Goal: Task Accomplishment & Management: Manage account settings

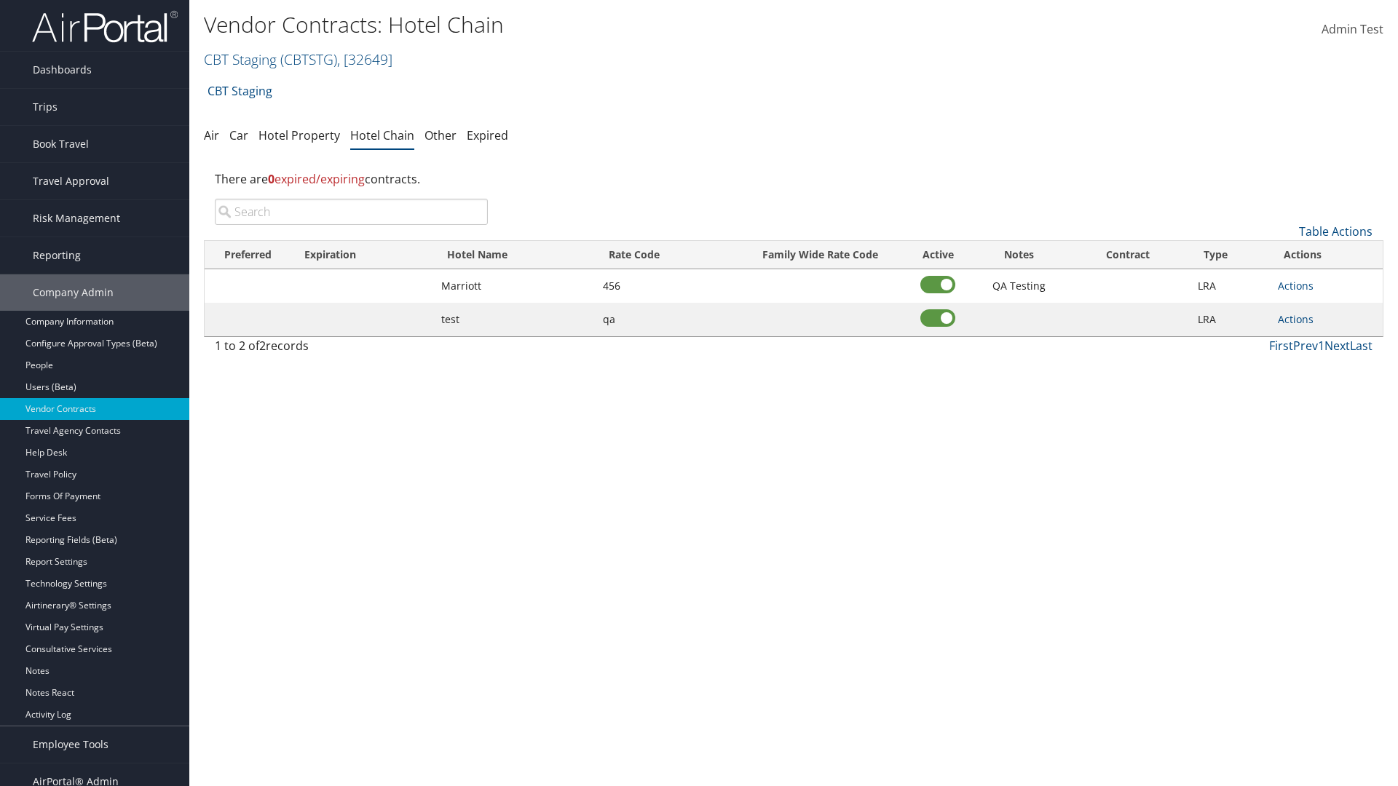
click at [351, 212] on input "search" at bounding box center [351, 212] width 273 height 26
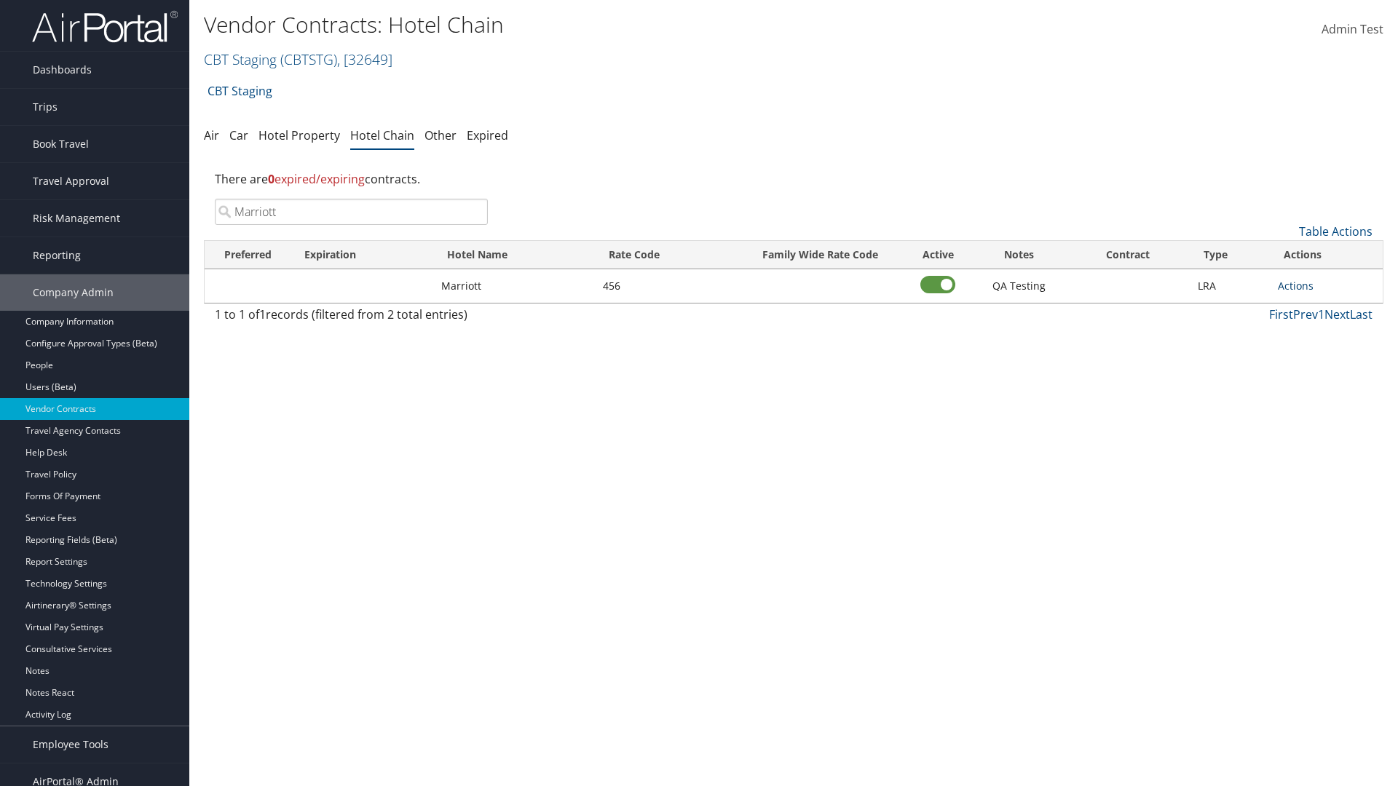
type input "Marriott"
click at [1295, 285] on link "Actions" at bounding box center [1296, 286] width 36 height 14
click at [1311, 357] on link "Delete" at bounding box center [1311, 356] width 66 height 25
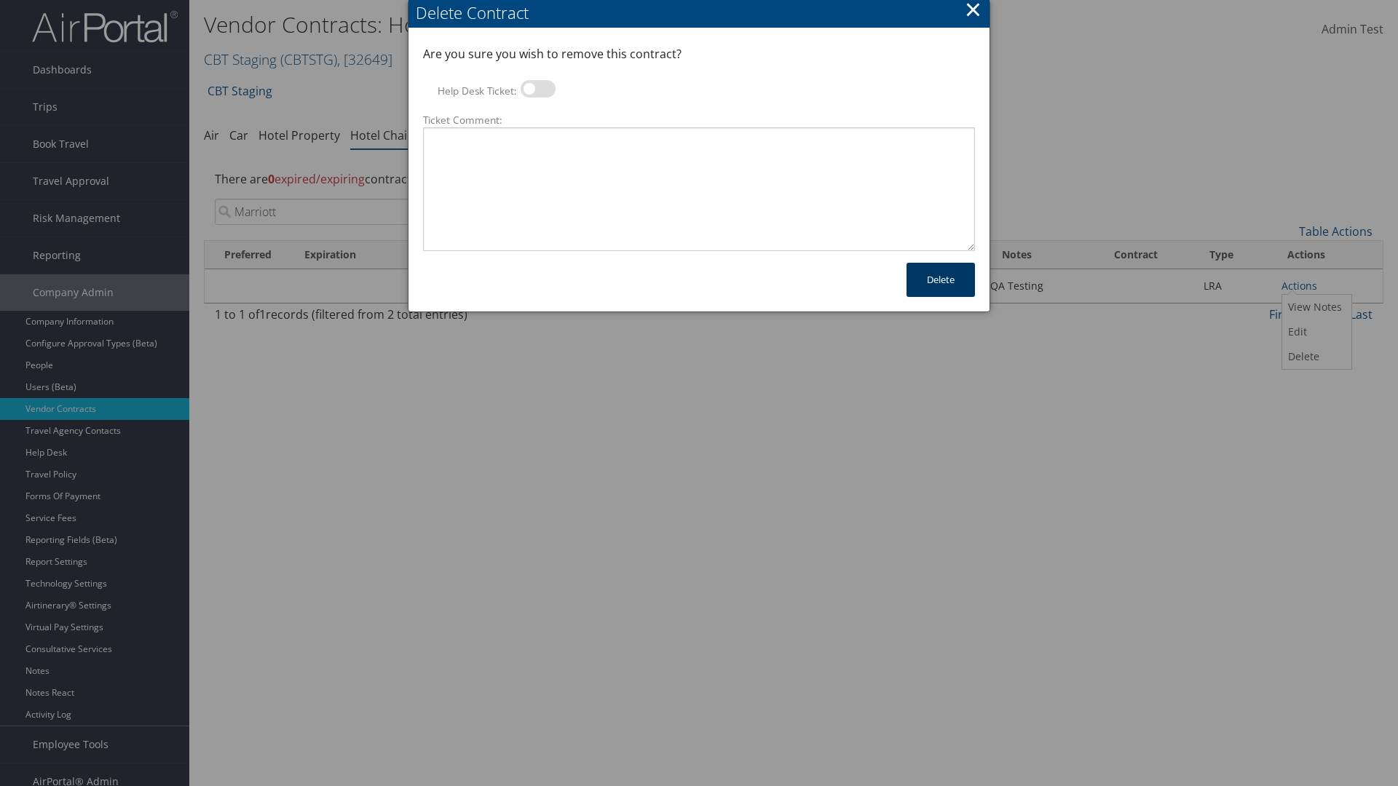
click at [941, 280] on button "Delete" at bounding box center [940, 280] width 68 height 34
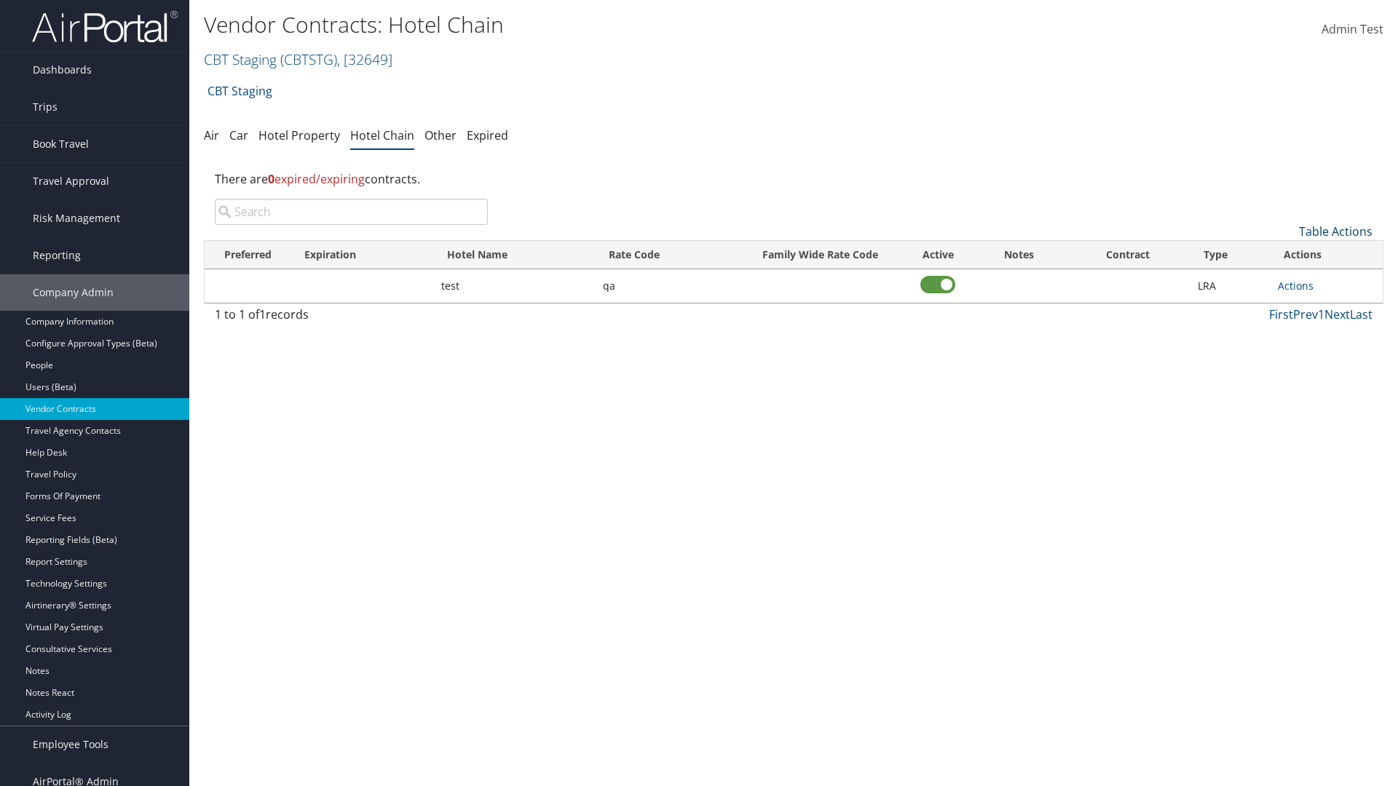
click at [1335, 231] on link "Table Actions" at bounding box center [1336, 231] width 74 height 16
click at [1286, 254] on link "Add New Contract" at bounding box center [1286, 254] width 191 height 25
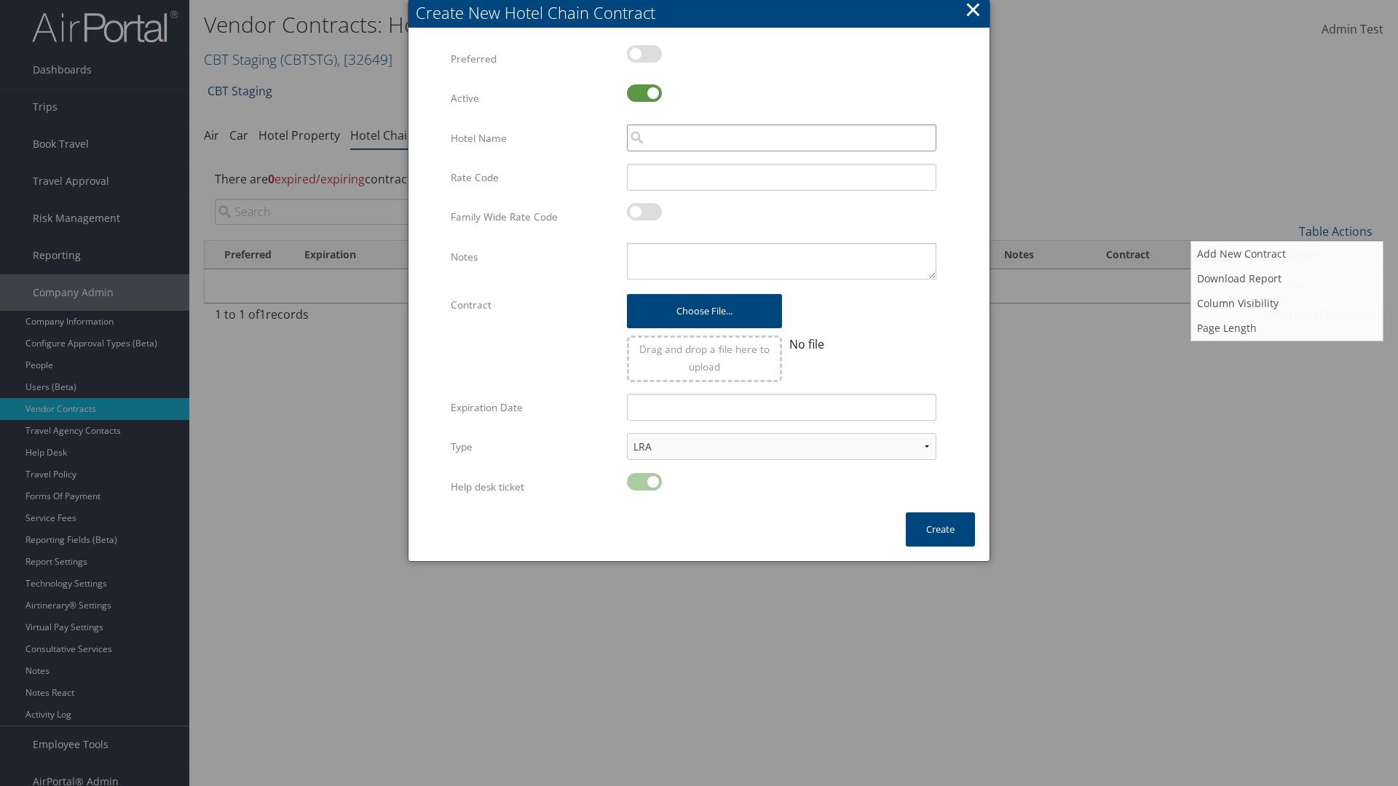
click at [781, 138] on input "search" at bounding box center [781, 137] width 309 height 27
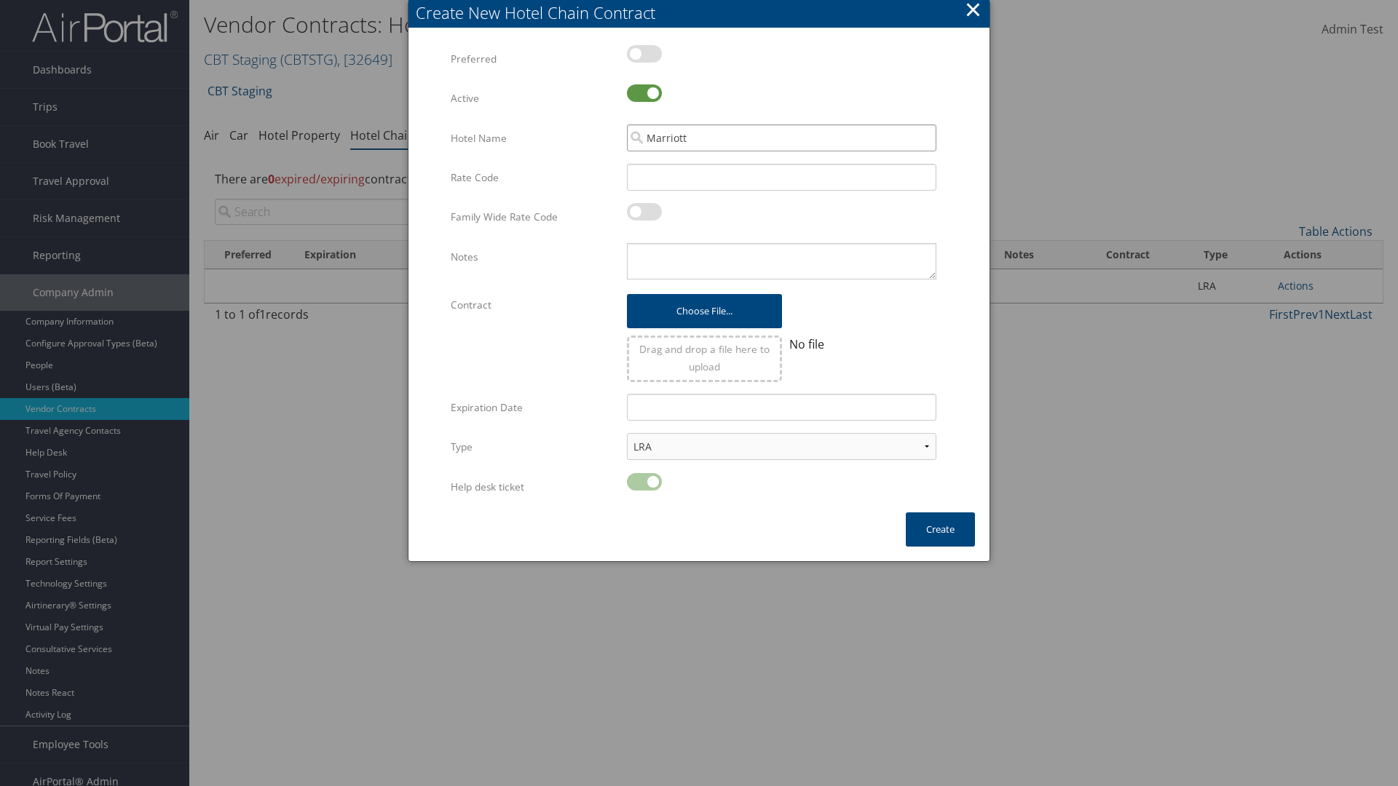
type input "Marriott"
type input "456"
type textarea "QA Testing"
click at [940, 529] on button "Create" at bounding box center [940, 529] width 69 height 34
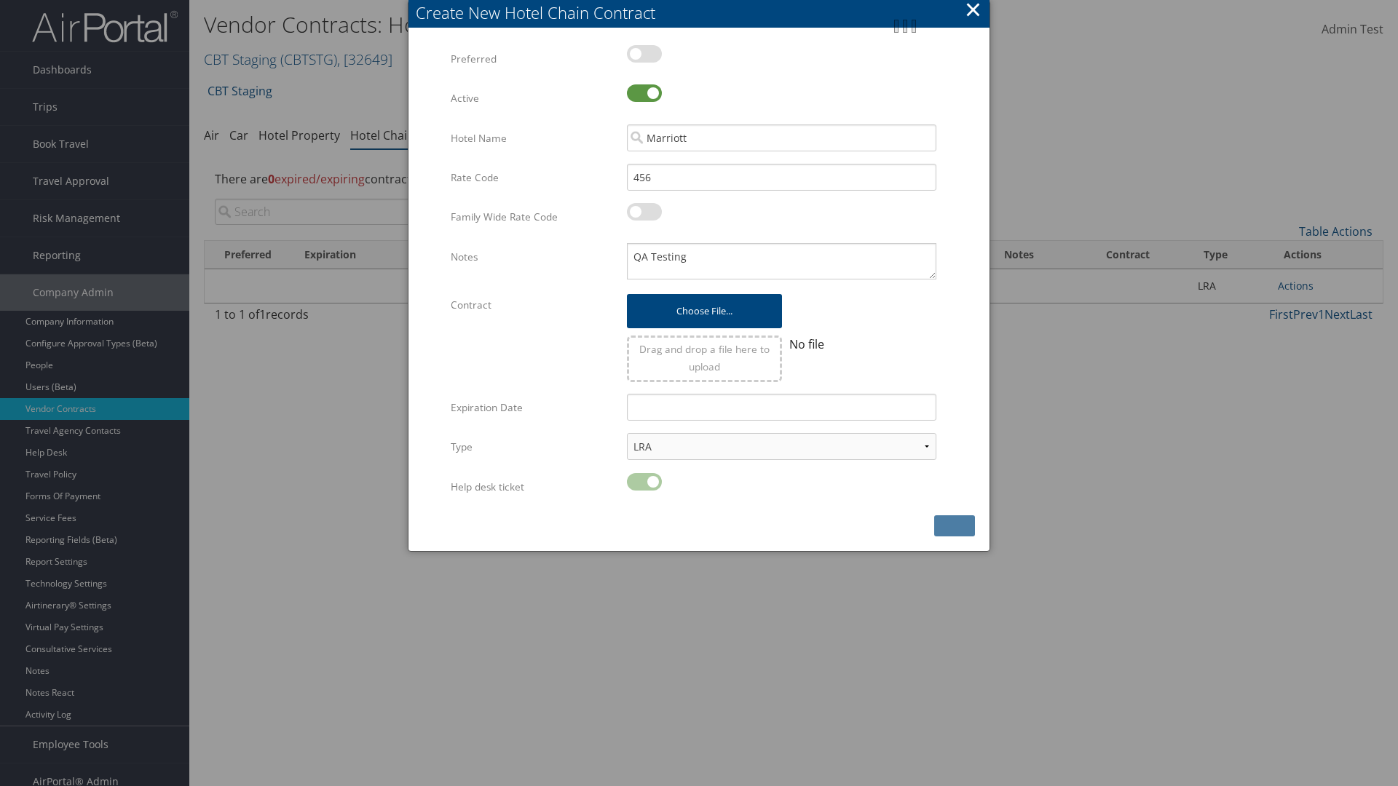
scroll to position [15, 0]
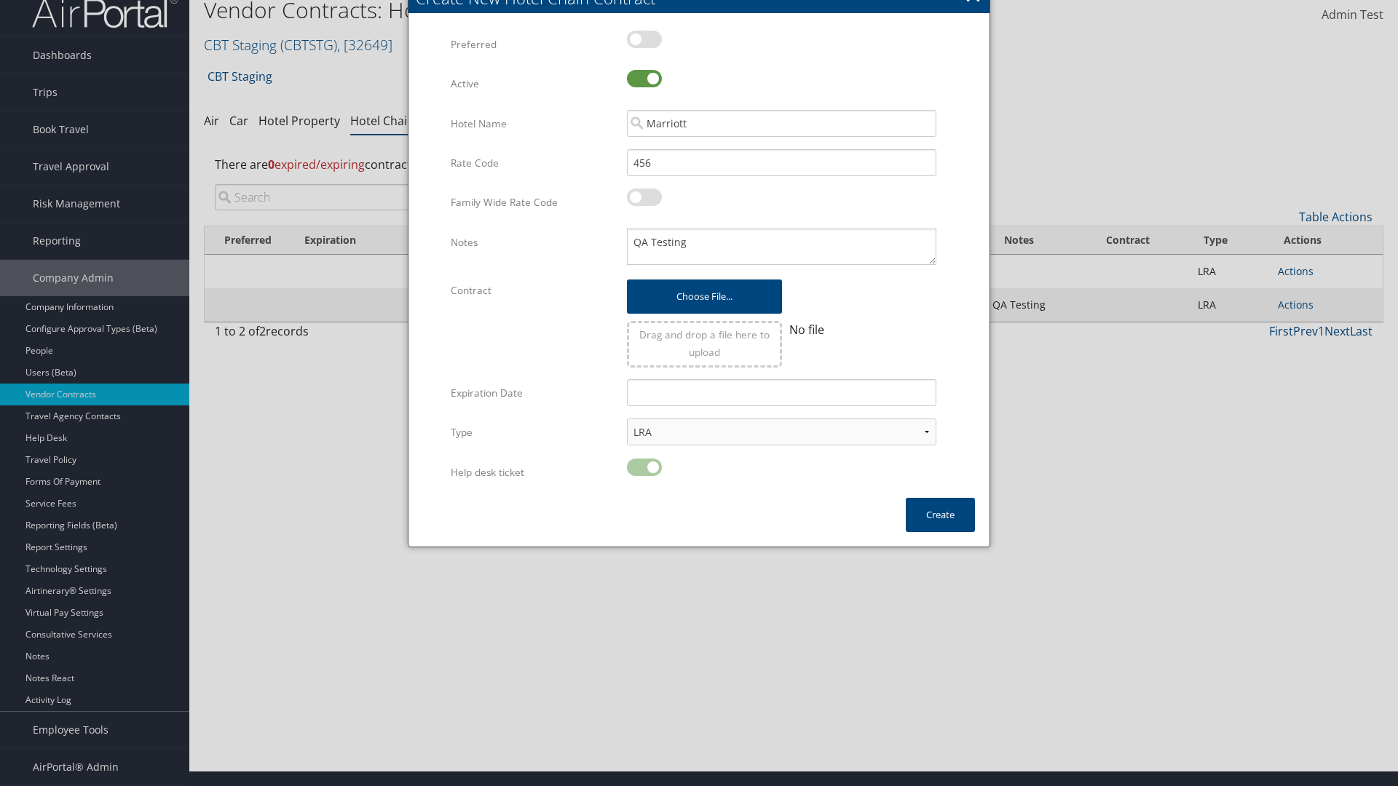
click at [351, 210] on input "search" at bounding box center [351, 197] width 273 height 26
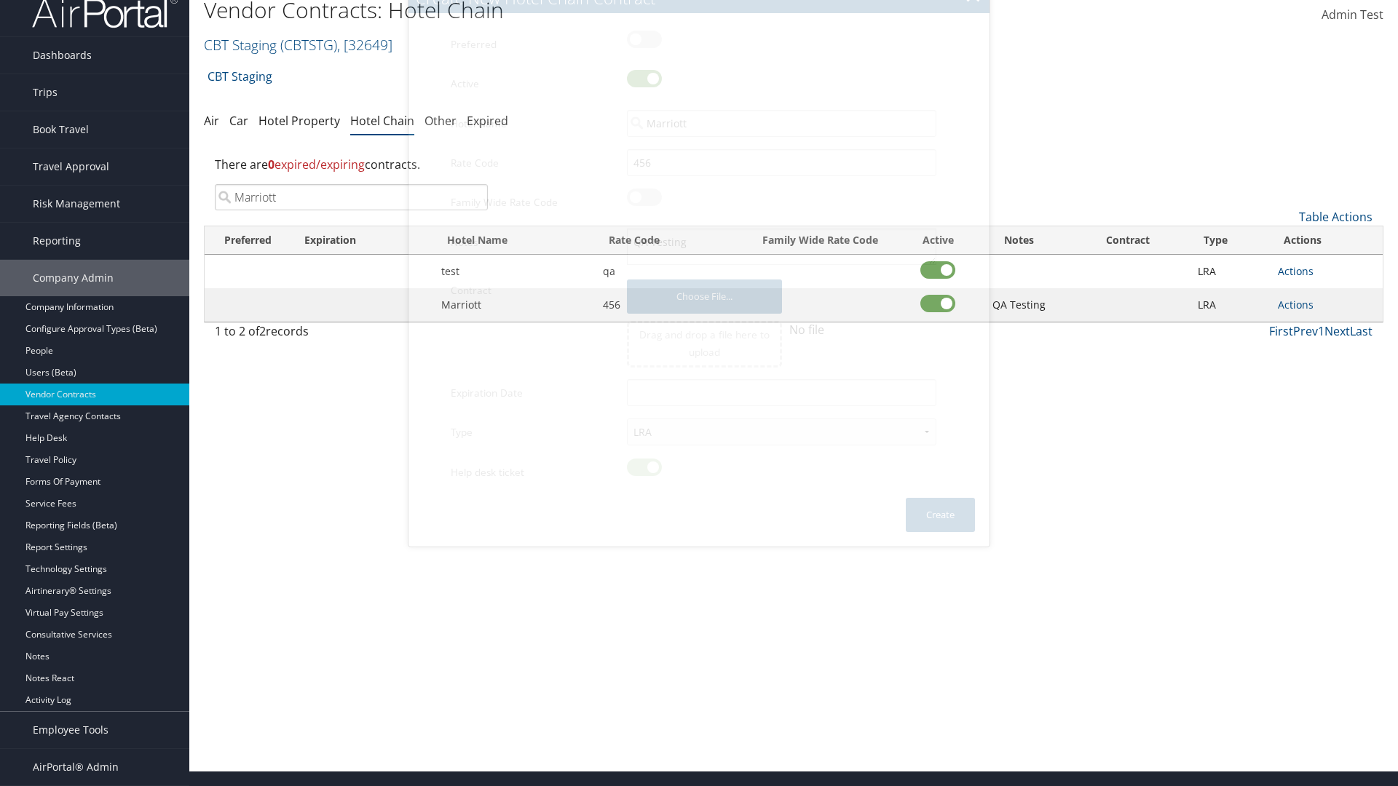
scroll to position [0, 0]
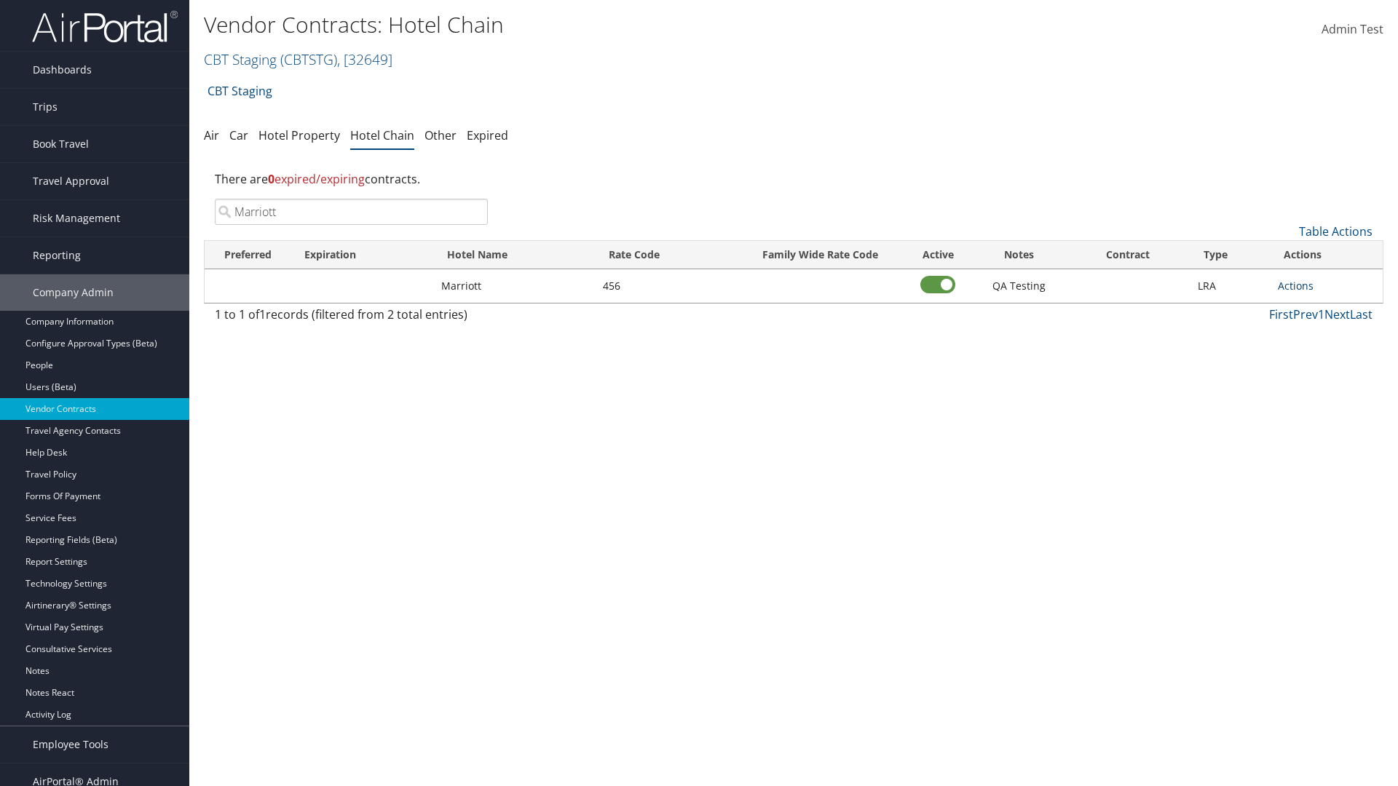
type input "Marriott"
click at [1295, 285] on link "Actions" at bounding box center [1296, 286] width 36 height 14
click at [1311, 307] on link "View Notes" at bounding box center [1311, 307] width 66 height 25
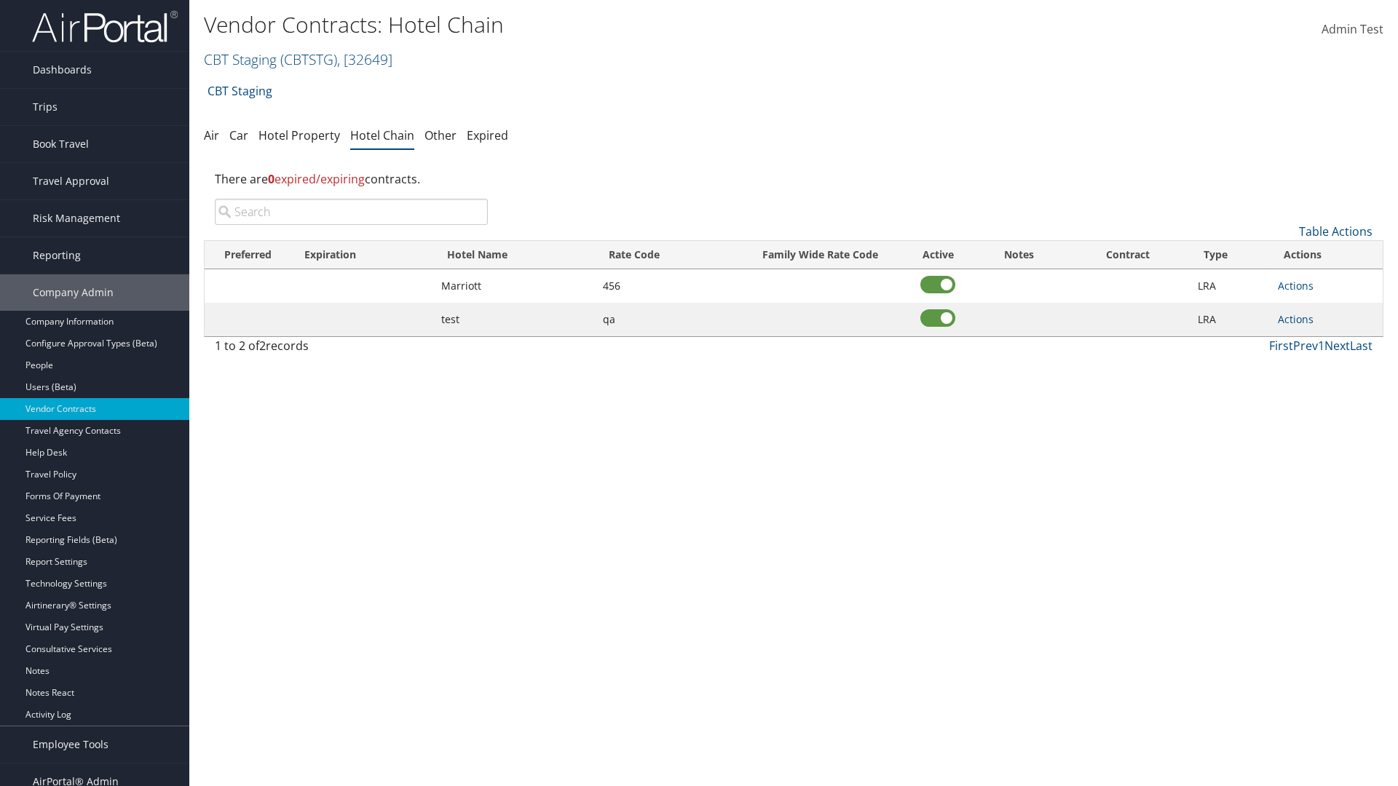
click at [351, 212] on input "search" at bounding box center [351, 212] width 273 height 26
type input "Marriott"
